Goal: Navigation & Orientation: Find specific page/section

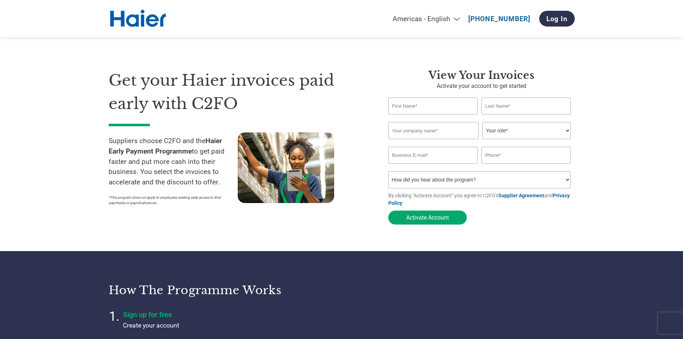
click at [449, 18] on select "Americas - English Américas - Español [GEOGRAPHIC_DATA] - Português [GEOGRAPHIC…" at bounding box center [381, 19] width 166 height 8
click at [321, 15] on select "Americas - English Américas - Español [GEOGRAPHIC_DATA] - Português [GEOGRAPHIC…" at bounding box center [381, 19] width 166 height 8
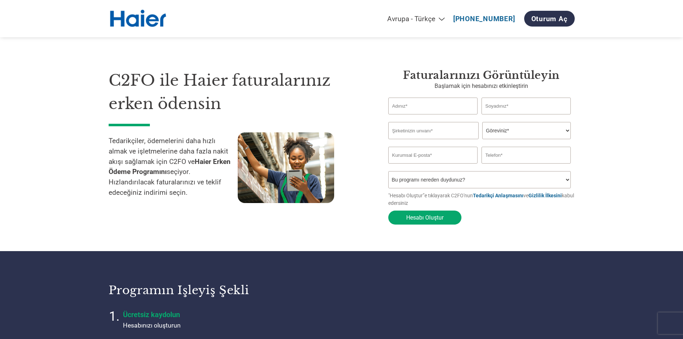
click at [369, 20] on select "Americas - English Américas - Español [GEOGRAPHIC_DATA] - Português [GEOGRAPHIC…" at bounding box center [366, 19] width 167 height 8
click at [351, 15] on select "Americas - English Américas - Español [GEOGRAPHIC_DATA] - Português [GEOGRAPHIC…" at bounding box center [366, 19] width 167 height 8
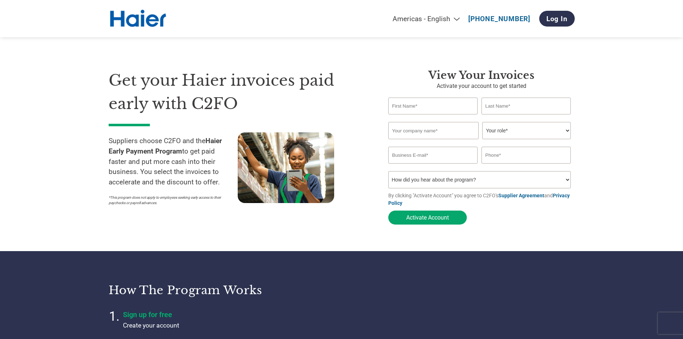
click at [386, 17] on select "Americas - English Américas - Español [GEOGRAPHIC_DATA] - Português [GEOGRAPHIC…" at bounding box center [381, 19] width 166 height 8
click at [351, 15] on select "Americas - English Américas - Español [GEOGRAPHIC_DATA] - Português [GEOGRAPHIC…" at bounding box center [381, 19] width 166 height 8
click at [389, 16] on select "Americas - English Américas - Español [GEOGRAPHIC_DATA] - Português [GEOGRAPHIC…" at bounding box center [381, 19] width 166 height 8
select select "en-[GEOGRAPHIC_DATA]"
click at [348, 15] on select "Americas - English Américas - Español [GEOGRAPHIC_DATA] - Português [GEOGRAPHIC…" at bounding box center [381, 19] width 166 height 8
